Goal: Information Seeking & Learning: Learn about a topic

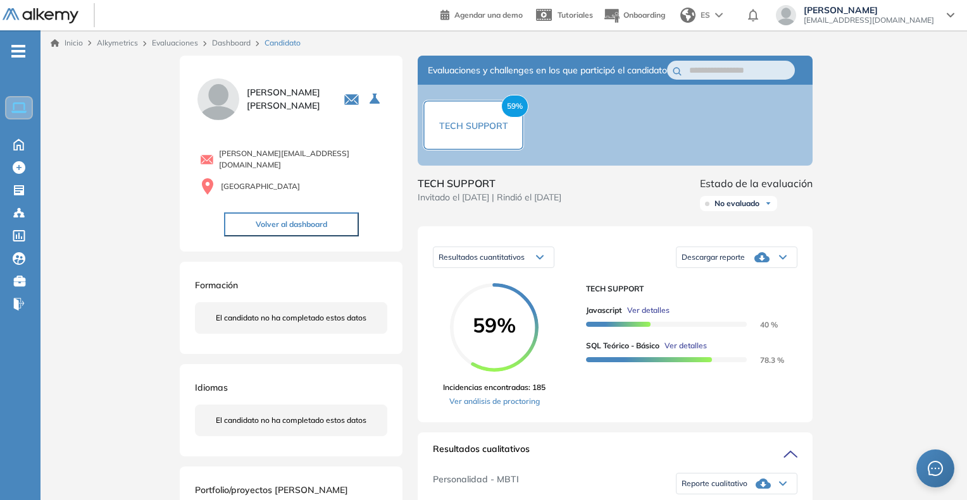
scroll to position [222, 0]
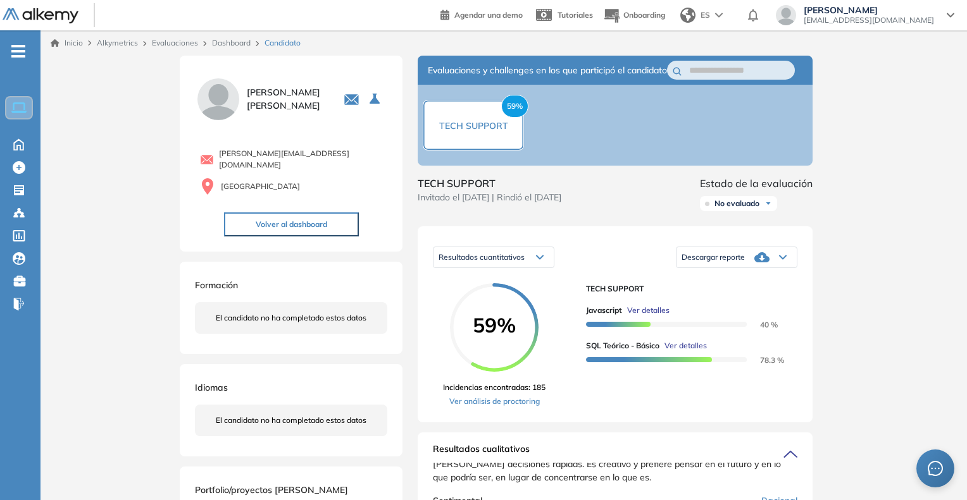
click at [231, 49] on div "Inicio Alkymetrics Evaluaciones Dashboard Candidato" at bounding box center [503, 42] width 926 height 25
click at [230, 41] on link "Dashboard" at bounding box center [231, 42] width 39 height 9
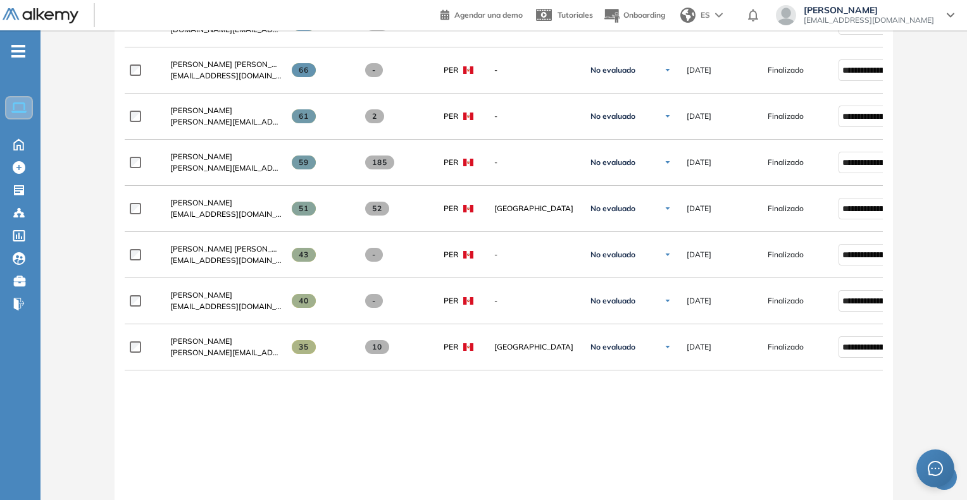
scroll to position [633, 0]
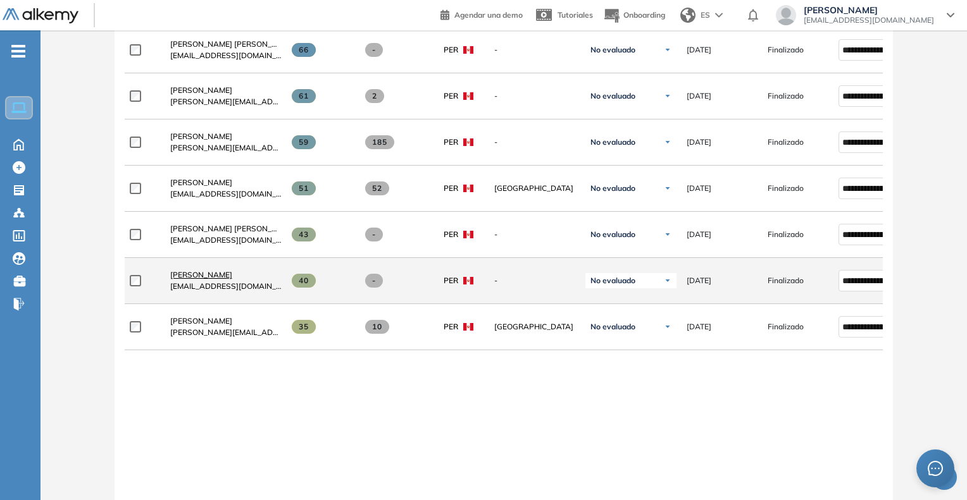
click at [197, 277] on span "[PERSON_NAME]" at bounding box center [201, 274] width 62 height 9
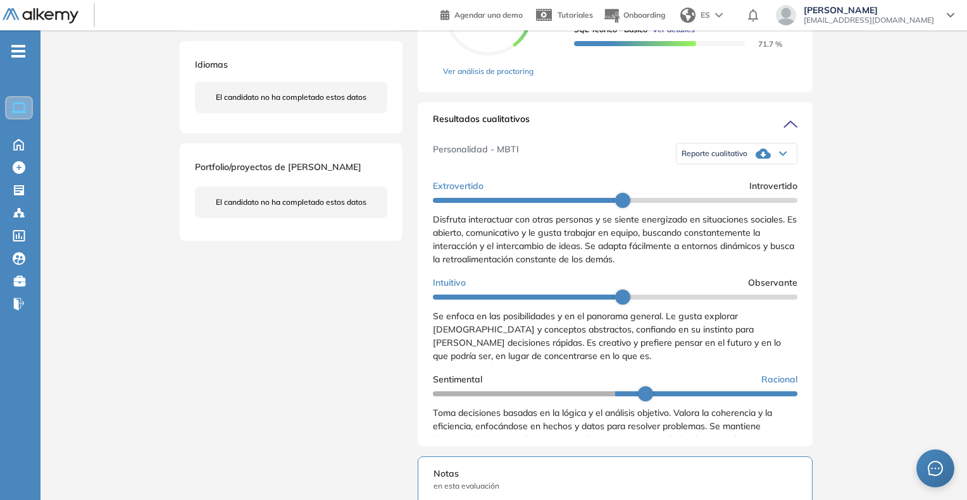
scroll to position [443, 0]
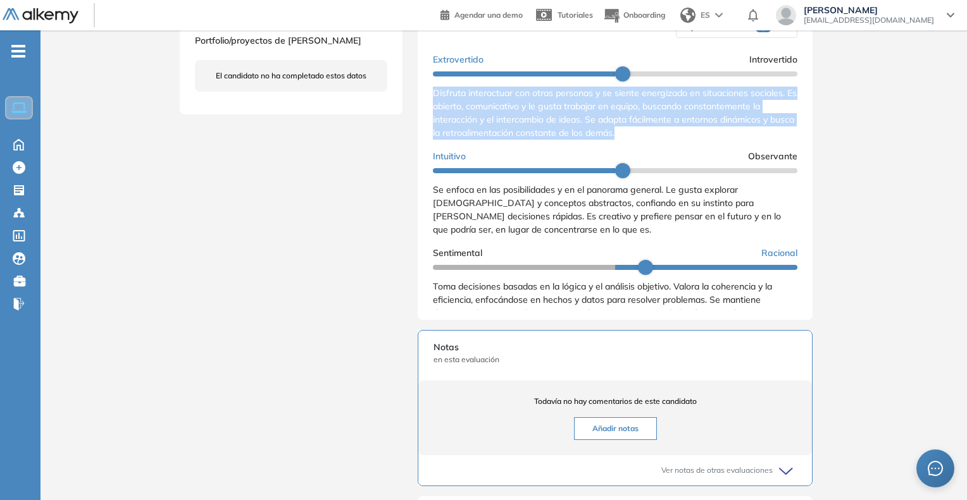
drag, startPoint x: 431, startPoint y: 101, endPoint x: 663, endPoint y: 148, distance: 236.3
click at [663, 148] on div "Resultados cualitativos Personalidad - MBTI Reporte cualitativo Reporte con Afi…" at bounding box center [615, 148] width 395 height 344
copy span "Disfruta interactuar con otras personas y se siente energizado en situaciones s…"
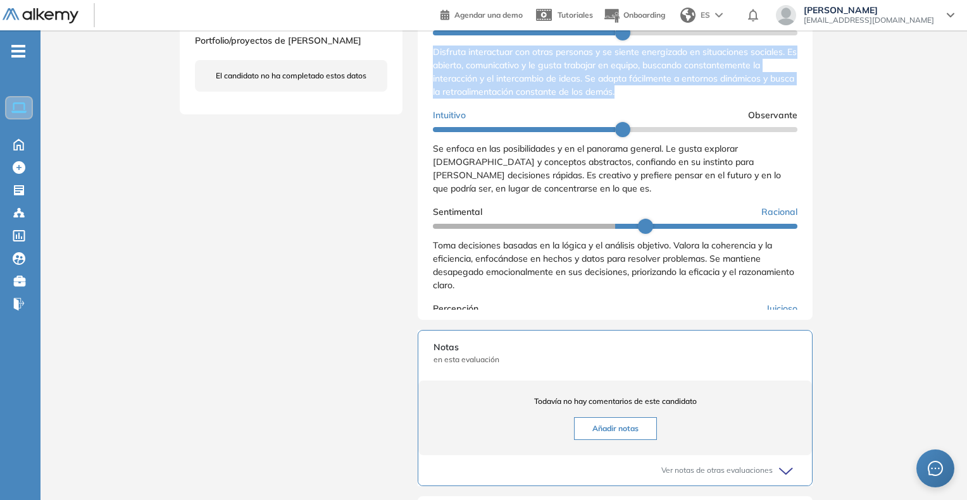
scroll to position [63, 0]
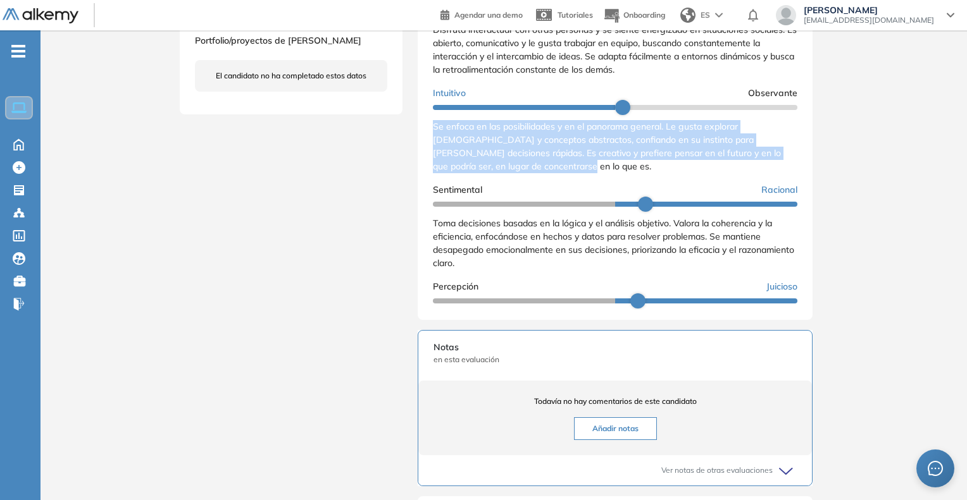
drag, startPoint x: 430, startPoint y: 141, endPoint x: 552, endPoint y: 188, distance: 130.8
click at [552, 188] on div "Resultados cualitativos Personalidad - MBTI Reporte cualitativo Reporte con Afi…" at bounding box center [615, 148] width 395 height 344
copy span "Se enfoca en las posibilidades y en el panorama general. Le gusta explorar [DEM…"
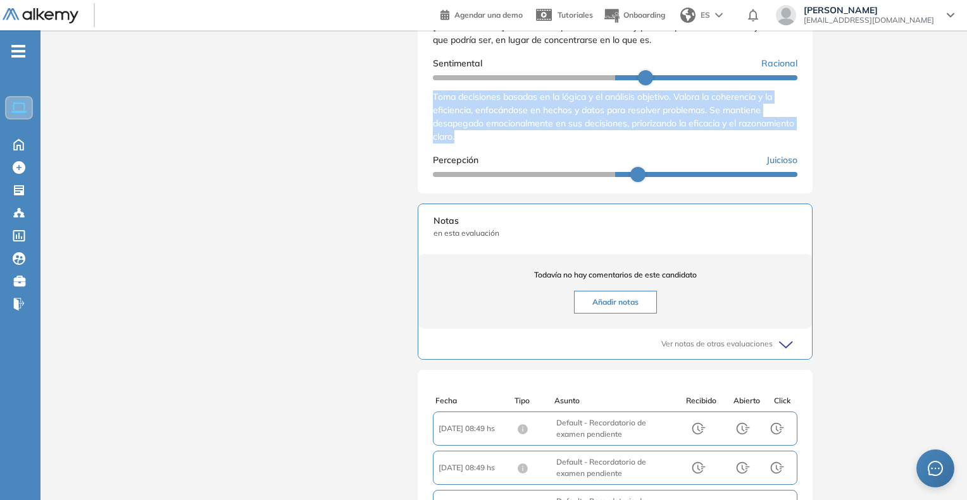
drag, startPoint x: 434, startPoint y: 113, endPoint x: 521, endPoint y: 152, distance: 96.0
click at [521, 144] on div "Toma decisiones basadas en la lógica y el análisis objetivo. Valora la coherenc…" at bounding box center [615, 116] width 364 height 53
copy span "Toma decisiones basadas en la lógica y el análisis objetivo. Valora la coherenc…"
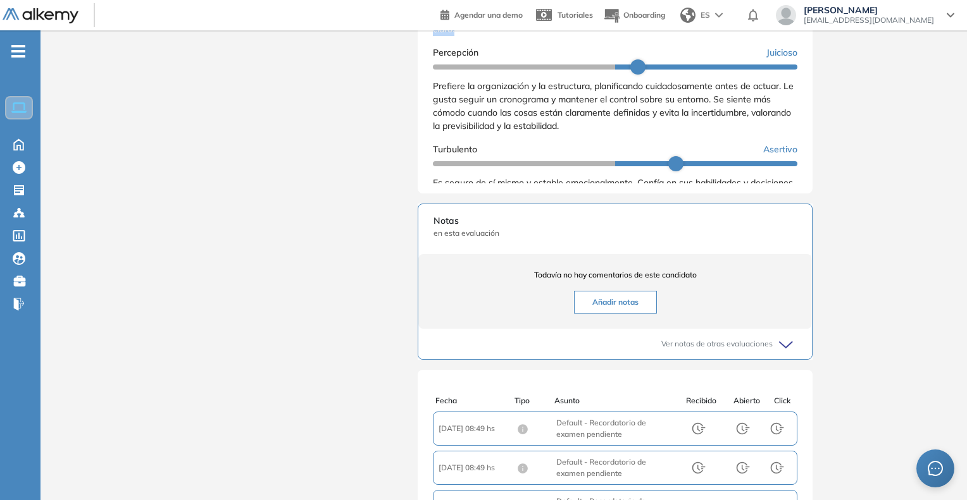
scroll to position [190, 0]
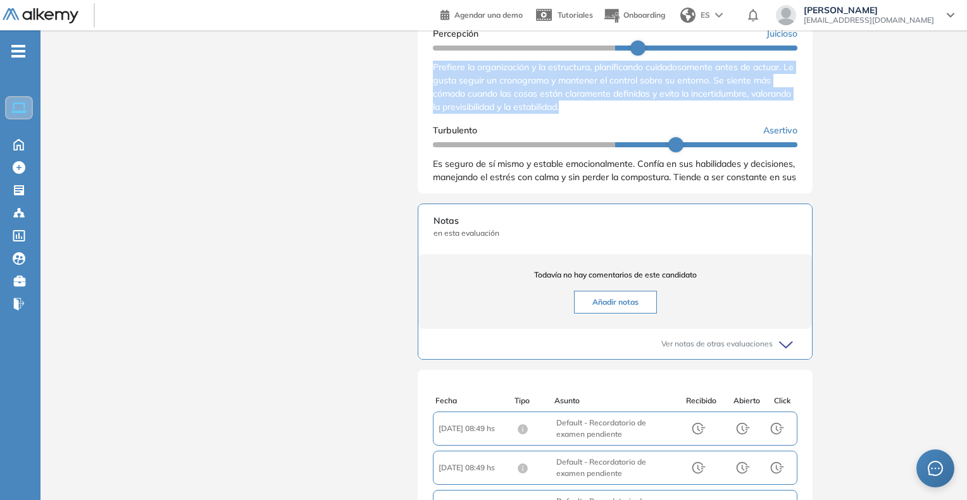
drag, startPoint x: 428, startPoint y: 84, endPoint x: 618, endPoint y: 127, distance: 195.1
click at [618, 127] on div "Resultados cualitativos Personalidad - MBTI Reporte cualitativo Reporte con Afi…" at bounding box center [615, 21] width 395 height 344
copy span "Prefiere la organización y la estructura, planificando cuidadosamente antes de …"
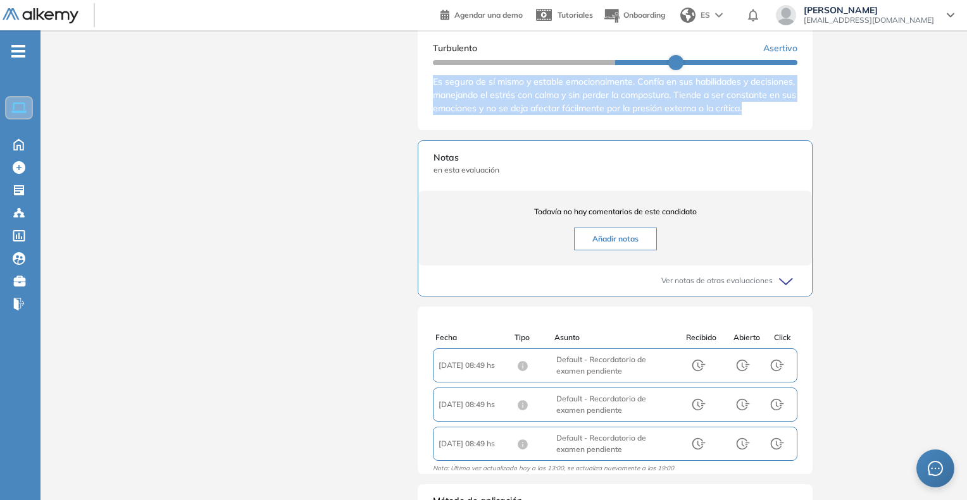
scroll to position [222, 0]
drag, startPoint x: 432, startPoint y: 80, endPoint x: 475, endPoint y: 132, distance: 67.4
copy span "Es seguro de sí mismo y estable emocionalmente. Confía en sus habilidades y dec…"
